Goal: Find specific page/section

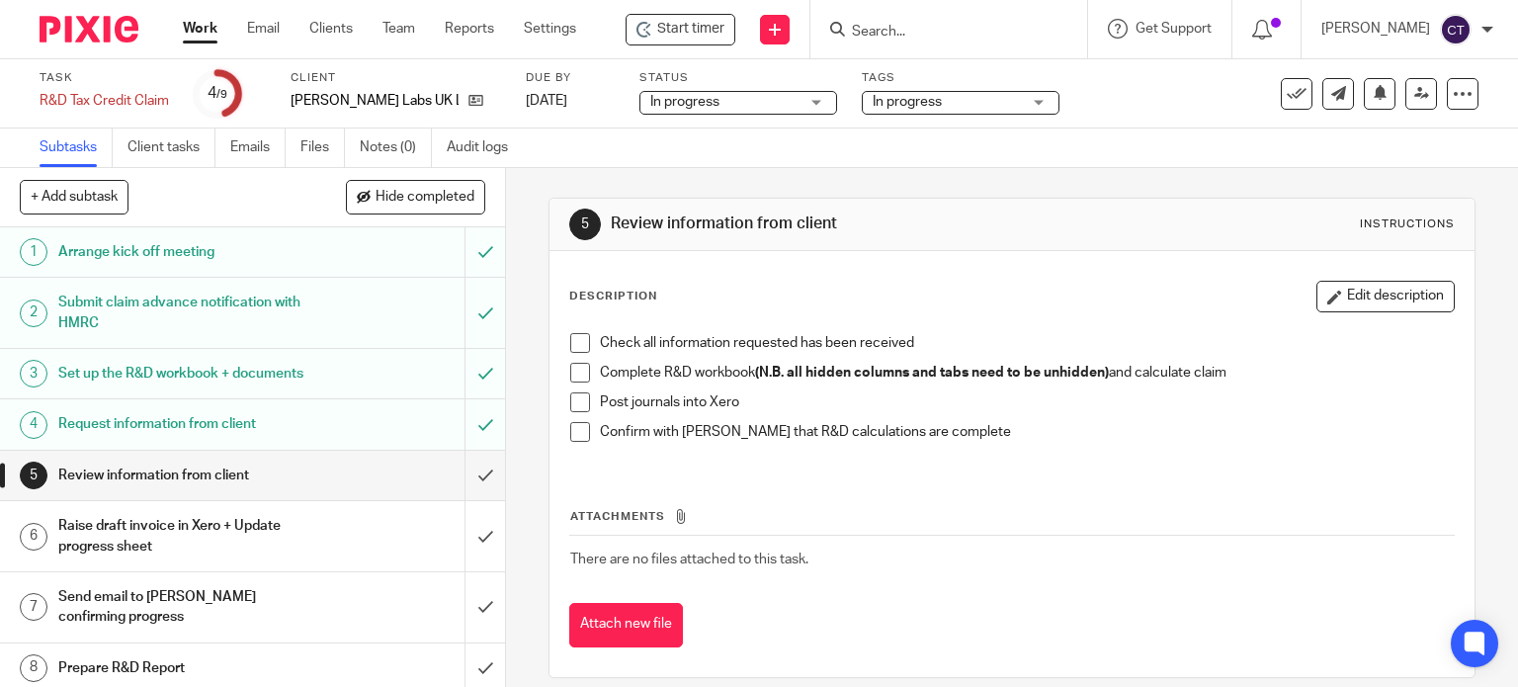
click at [926, 26] on input "Search" at bounding box center [939, 33] width 178 height 18
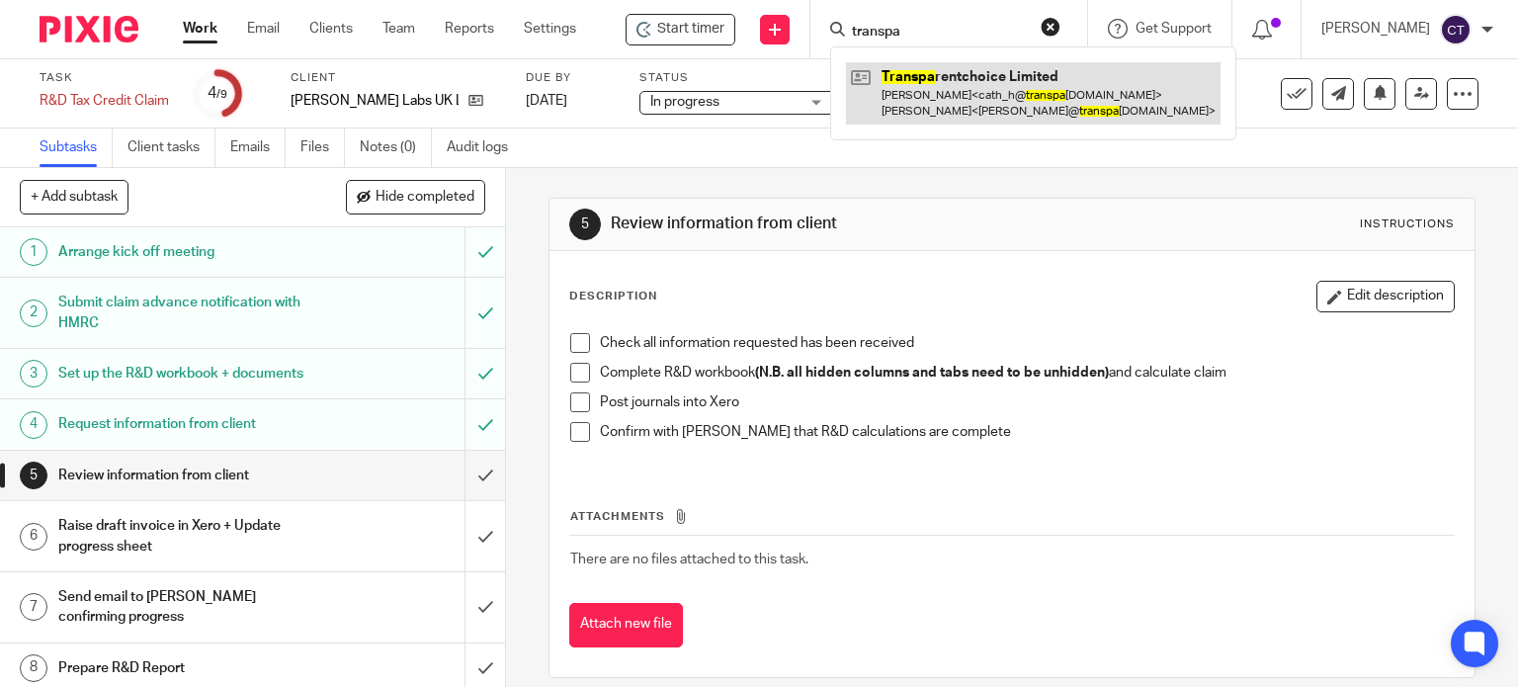
type input "transpa"
click at [958, 106] on link at bounding box center [1033, 92] width 375 height 61
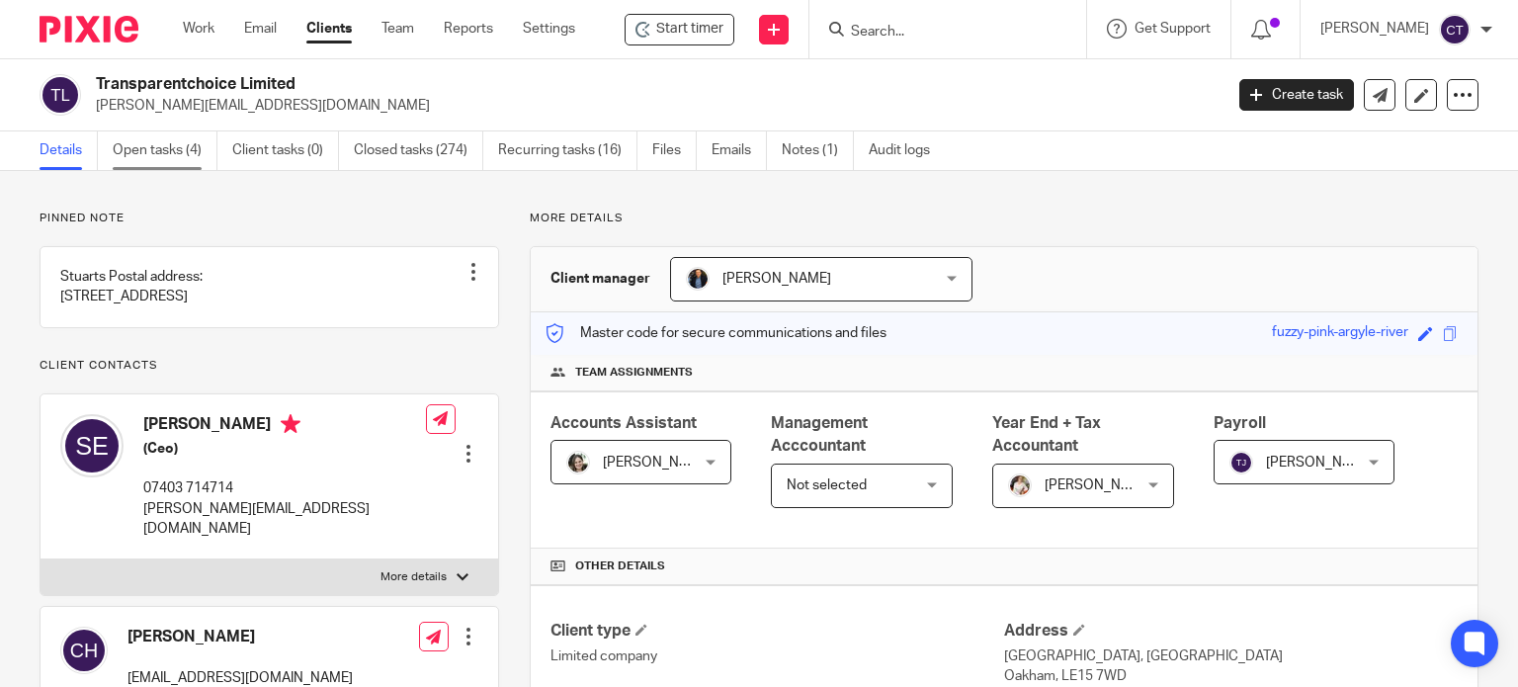
drag, startPoint x: 178, startPoint y: 152, endPoint x: 187, endPoint y: 169, distance: 19.0
click at [179, 153] on link "Open tasks (4)" at bounding box center [165, 150] width 105 height 39
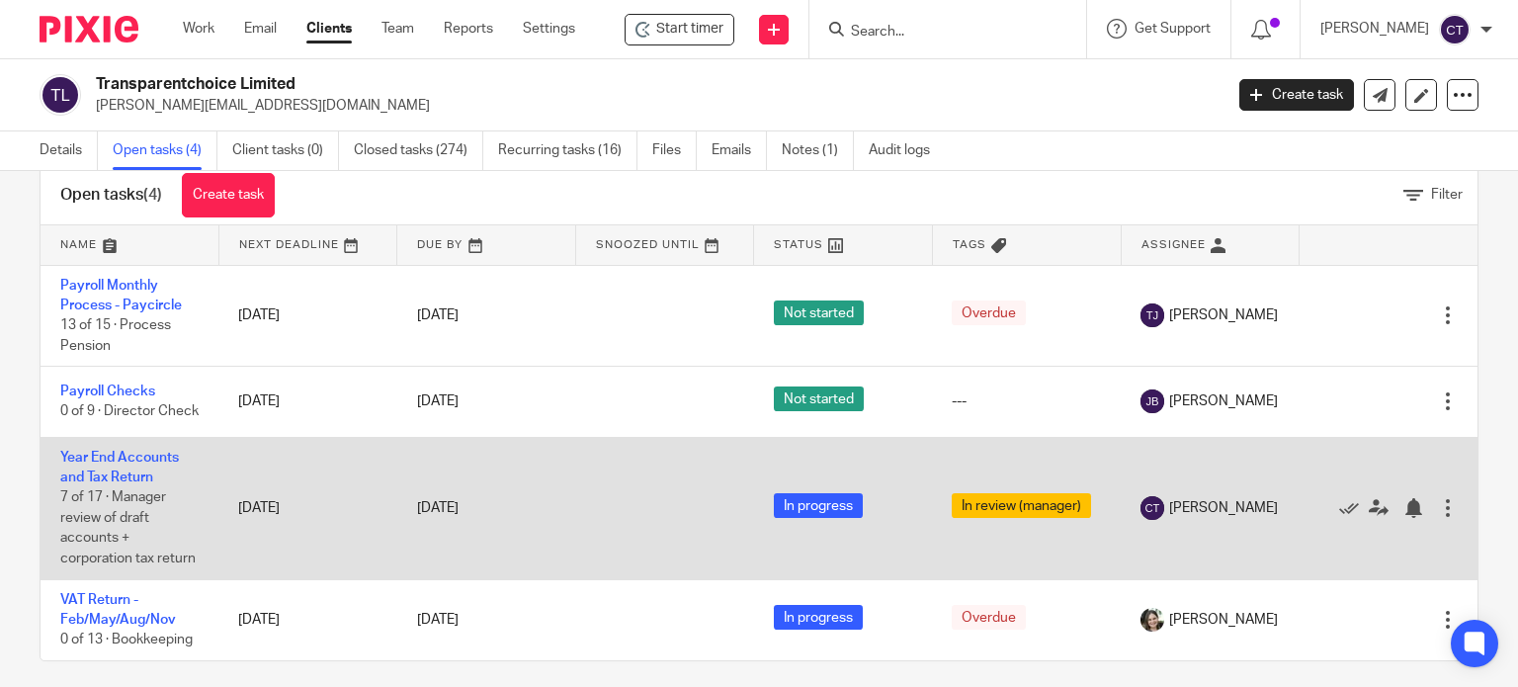
scroll to position [70, 0]
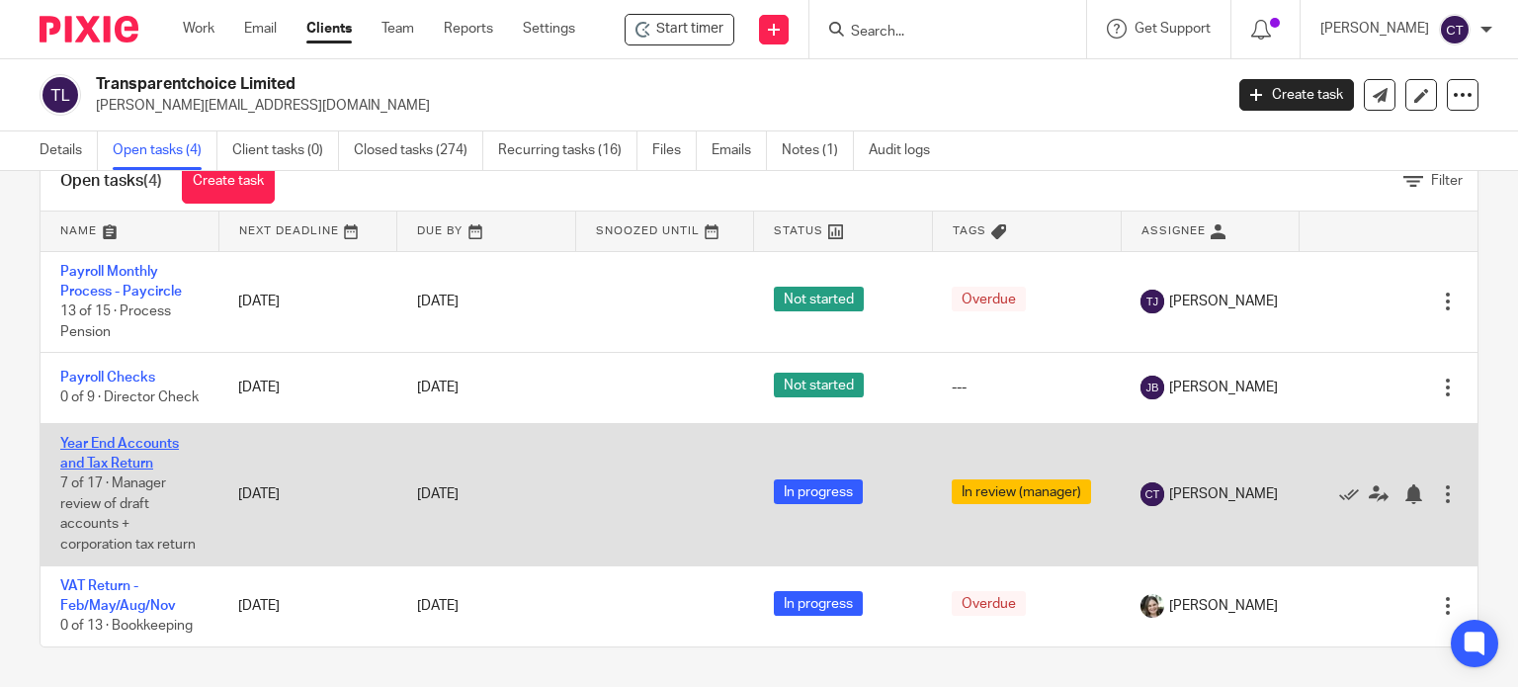
click at [95, 437] on link "Year End Accounts and Tax Return" at bounding box center [119, 454] width 119 height 34
